Goal: Find specific page/section: Find specific page/section

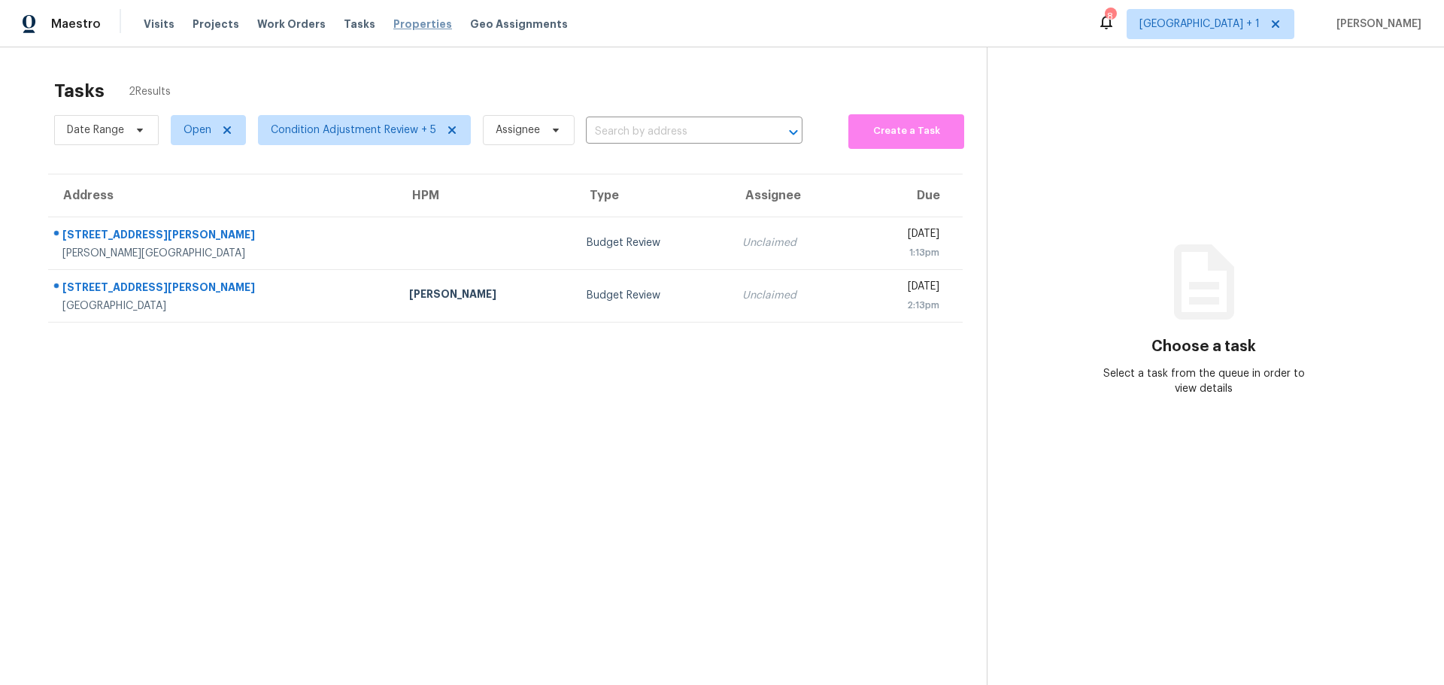
click at [414, 30] on span "Properties" at bounding box center [422, 24] width 59 height 15
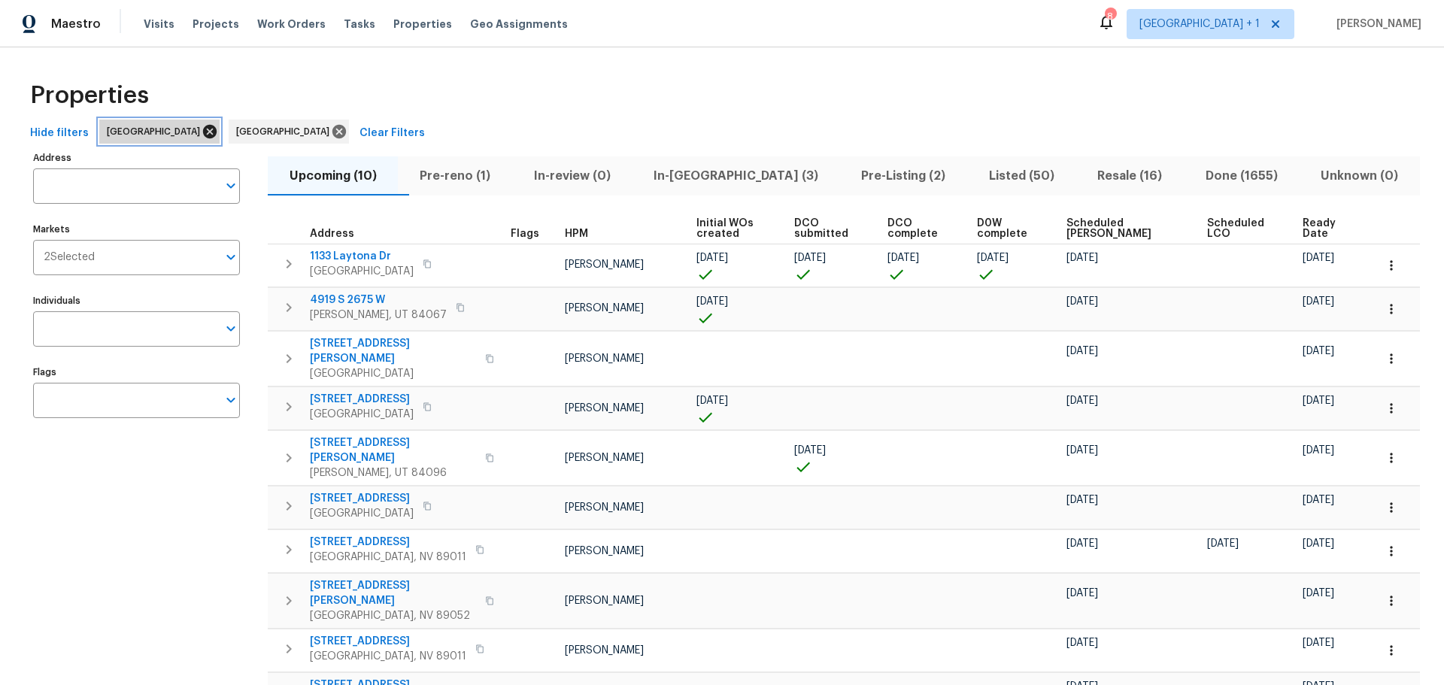
click at [203, 127] on icon at bounding box center [210, 132] width 14 height 14
